Goal: Navigation & Orientation: Find specific page/section

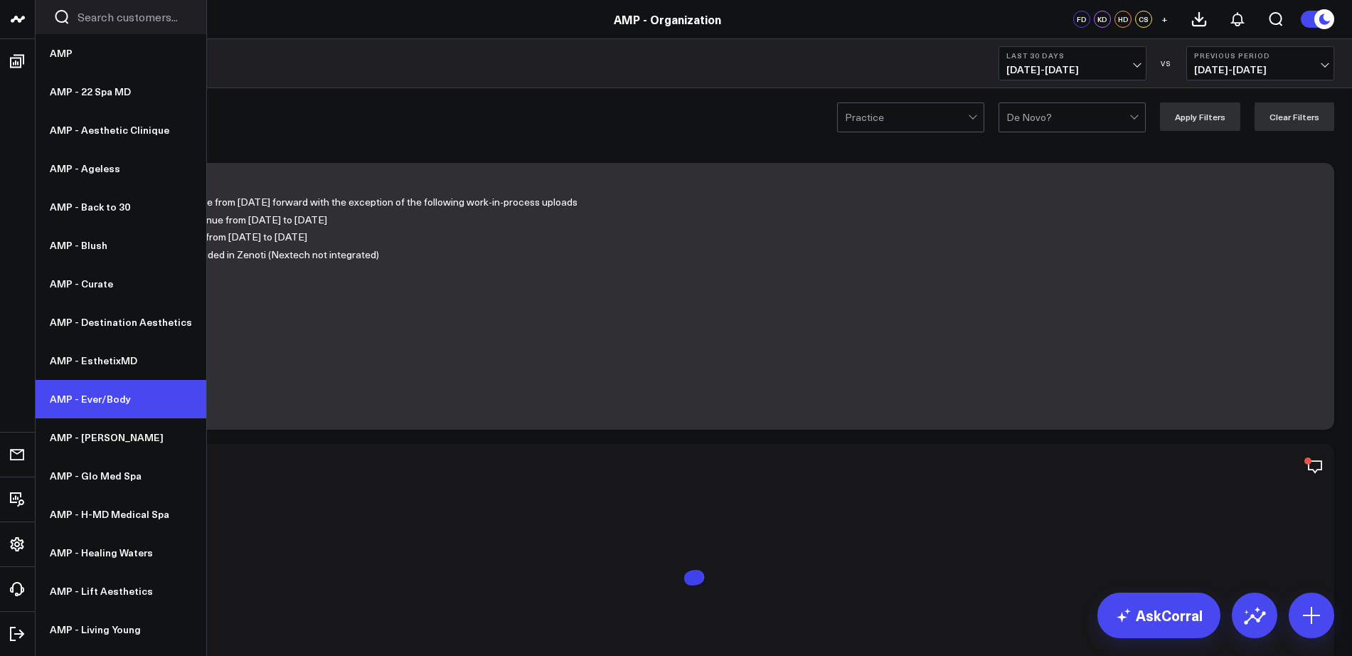
click at [112, 410] on link "AMP - Ever/Body" at bounding box center [121, 399] width 171 height 38
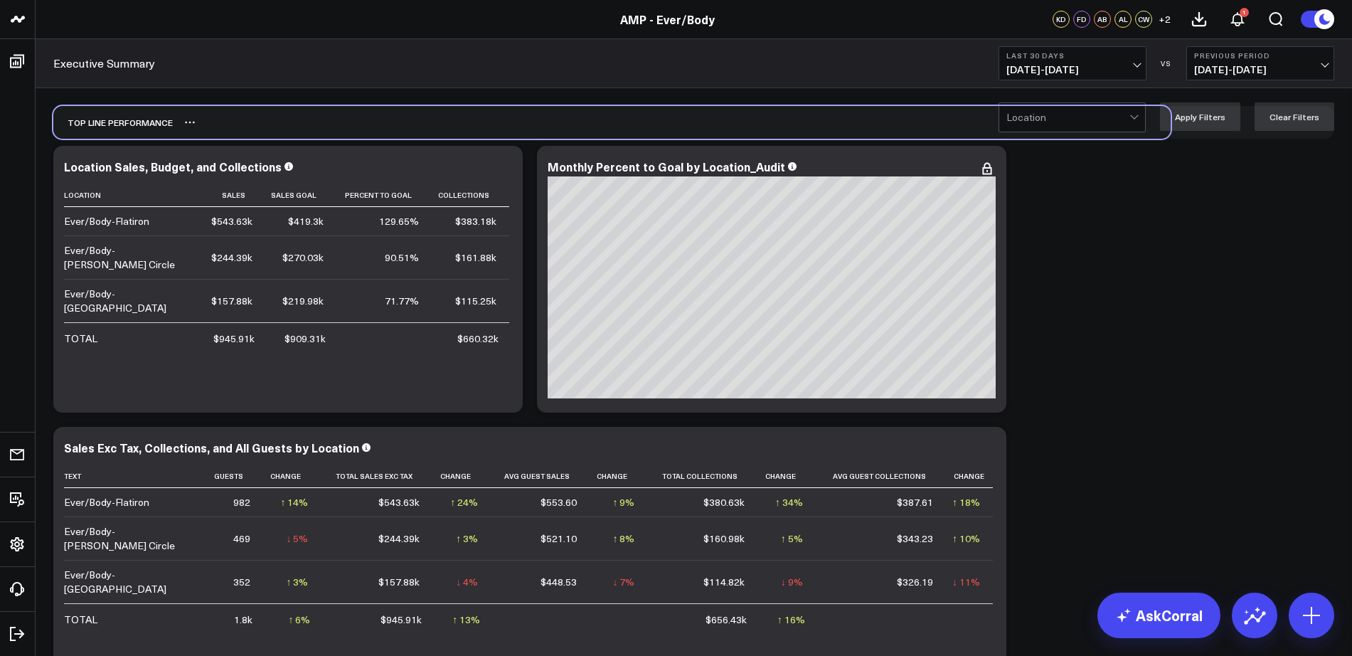
click at [476, 119] on div "Top line Performance" at bounding box center [611, 122] width 1117 height 33
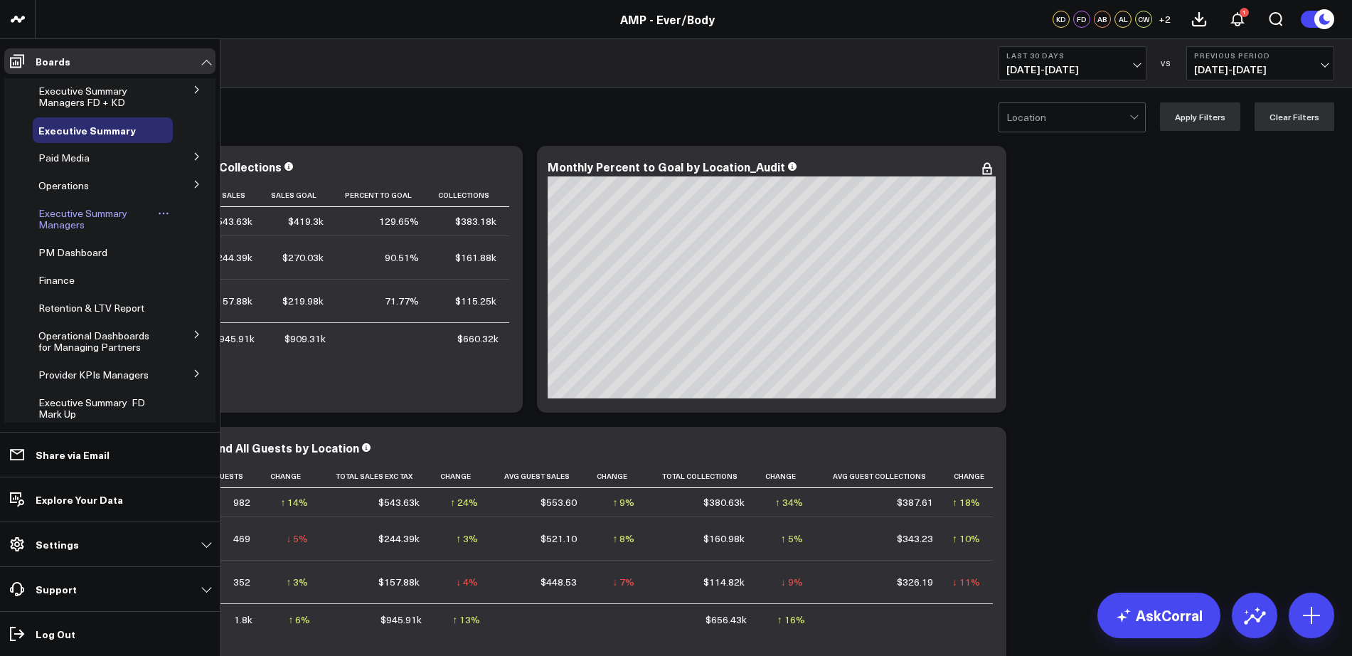
click at [64, 216] on span "Executive Summary Managers" at bounding box center [82, 218] width 89 height 25
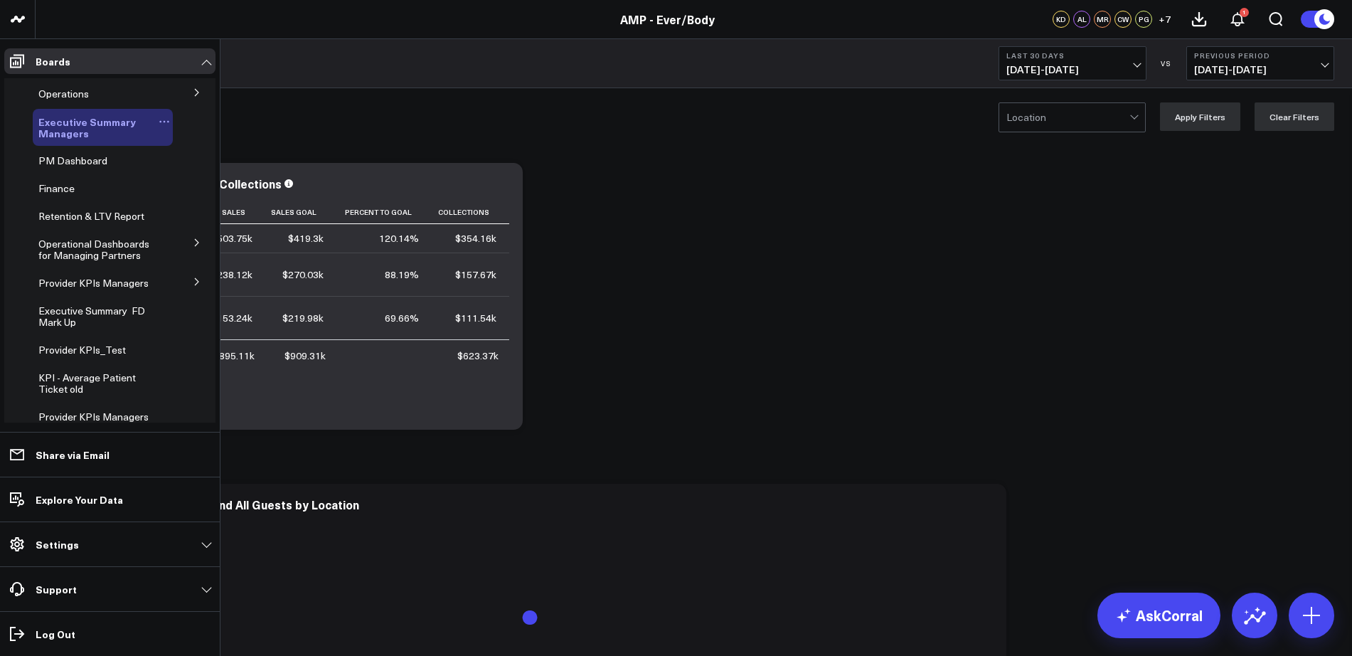
scroll to position [92, 0]
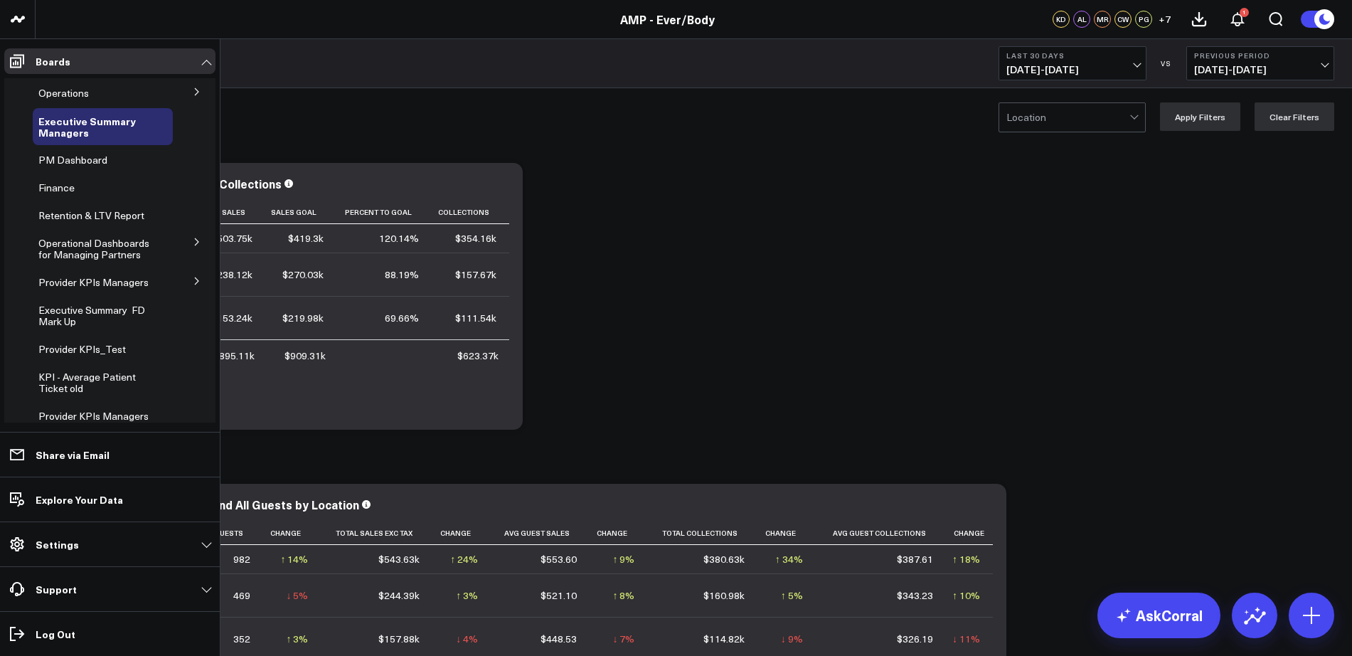
click at [193, 280] on icon at bounding box center [197, 281] width 9 height 9
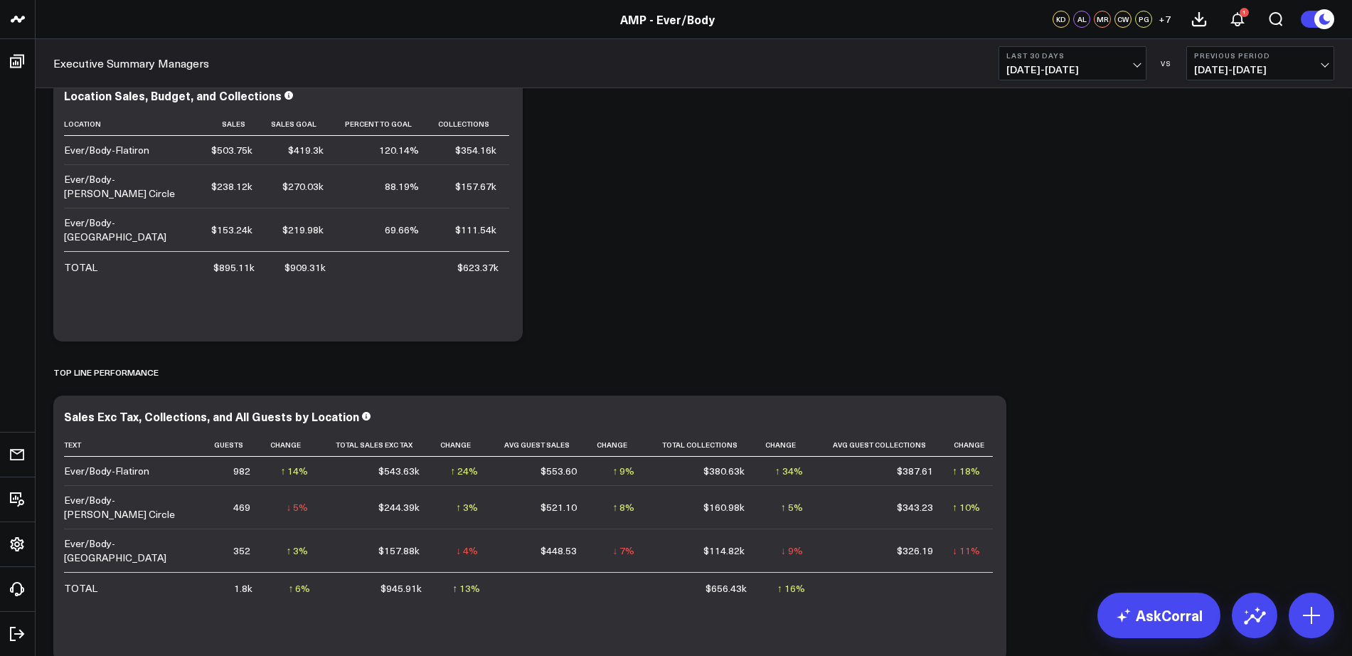
scroll to position [127, 0]
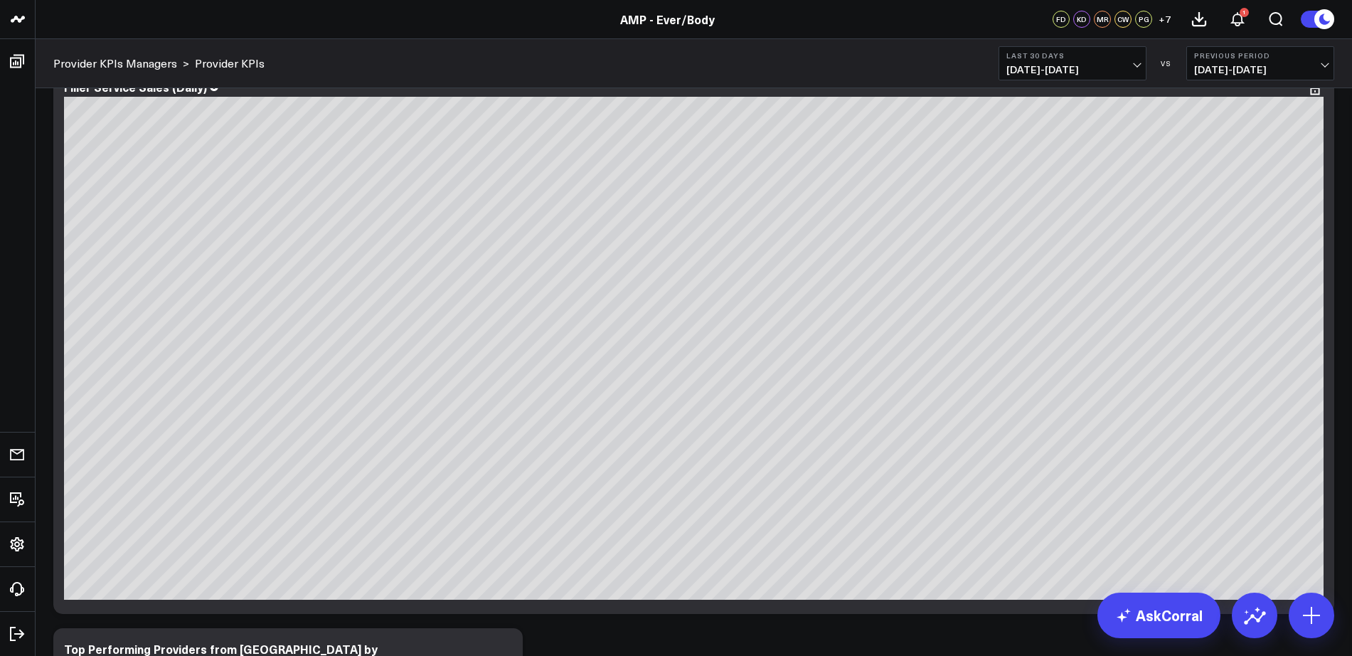
scroll to position [4131, 0]
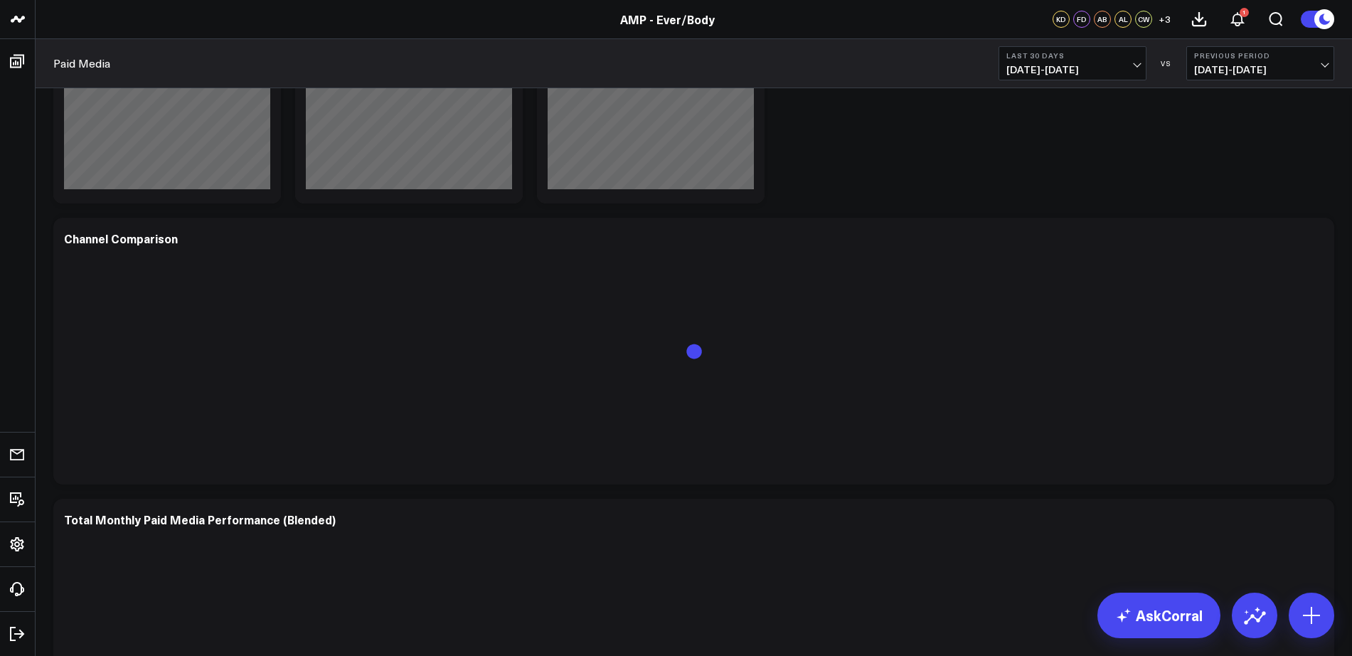
scroll to position [538, 0]
